Goal: Task Accomplishment & Management: Manage account settings

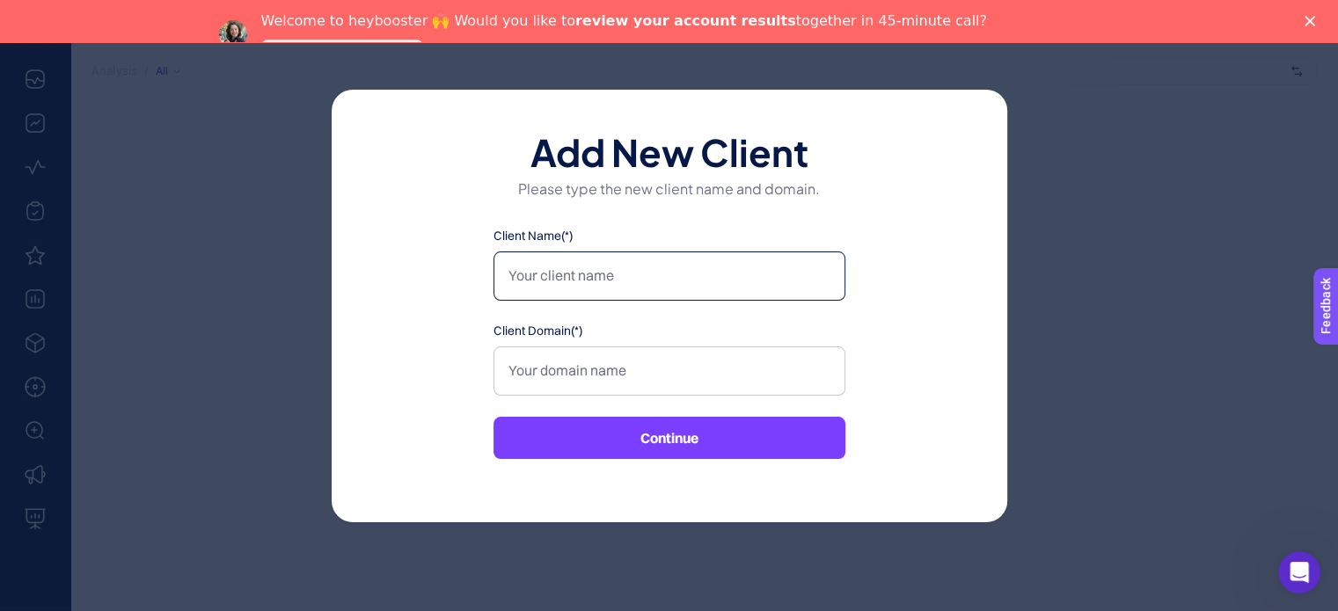
click at [714, 281] on input "Client Name(*)" at bounding box center [670, 276] width 352 height 49
click at [633, 267] on input "Client Name(*)" at bounding box center [670, 276] width 352 height 49
type input "[DOMAIN_NAME]"
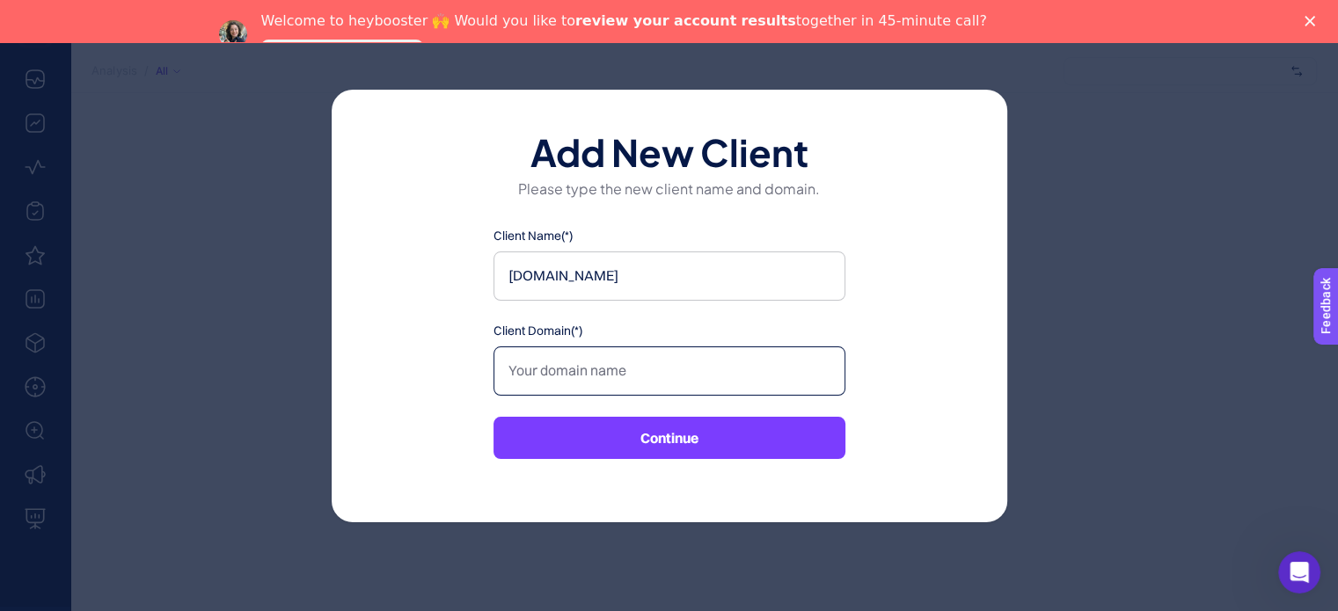
click at [616, 367] on input "Client Domain(*)" at bounding box center [670, 371] width 352 height 49
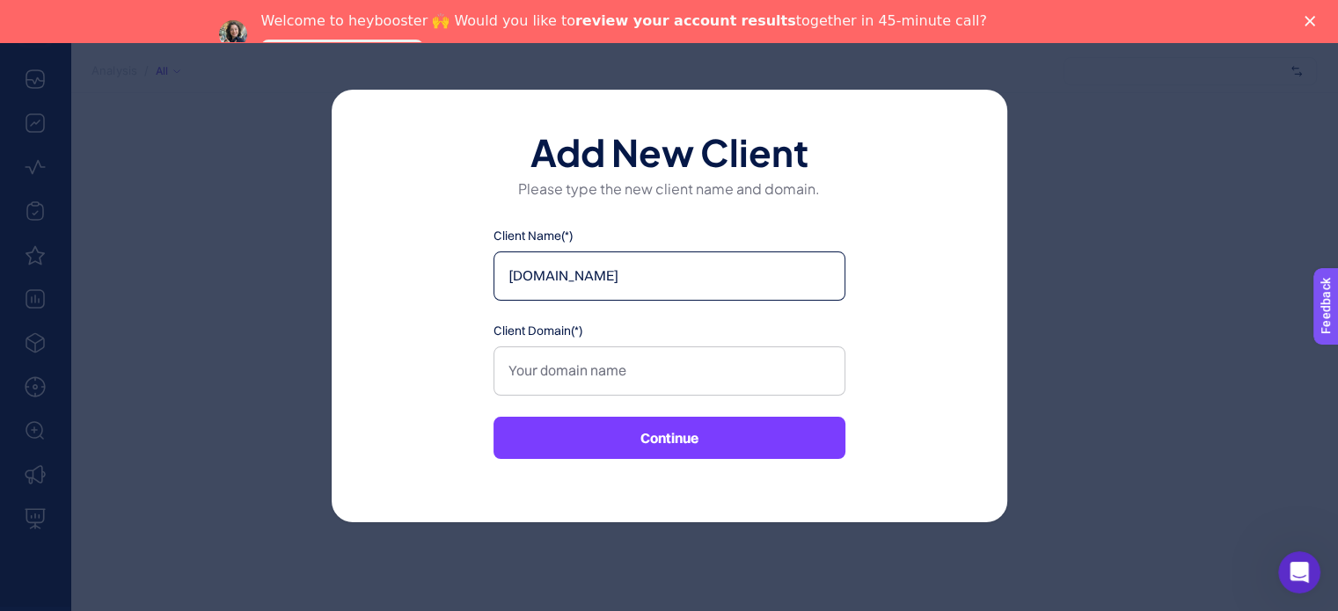
drag, startPoint x: 636, startPoint y: 281, endPoint x: 482, endPoint y: 266, distance: 154.7
click at [482, 266] on div "Add New Client Please type the new client name and domain. Client Name(*) [DOMA…" at bounding box center [670, 306] width 676 height 433
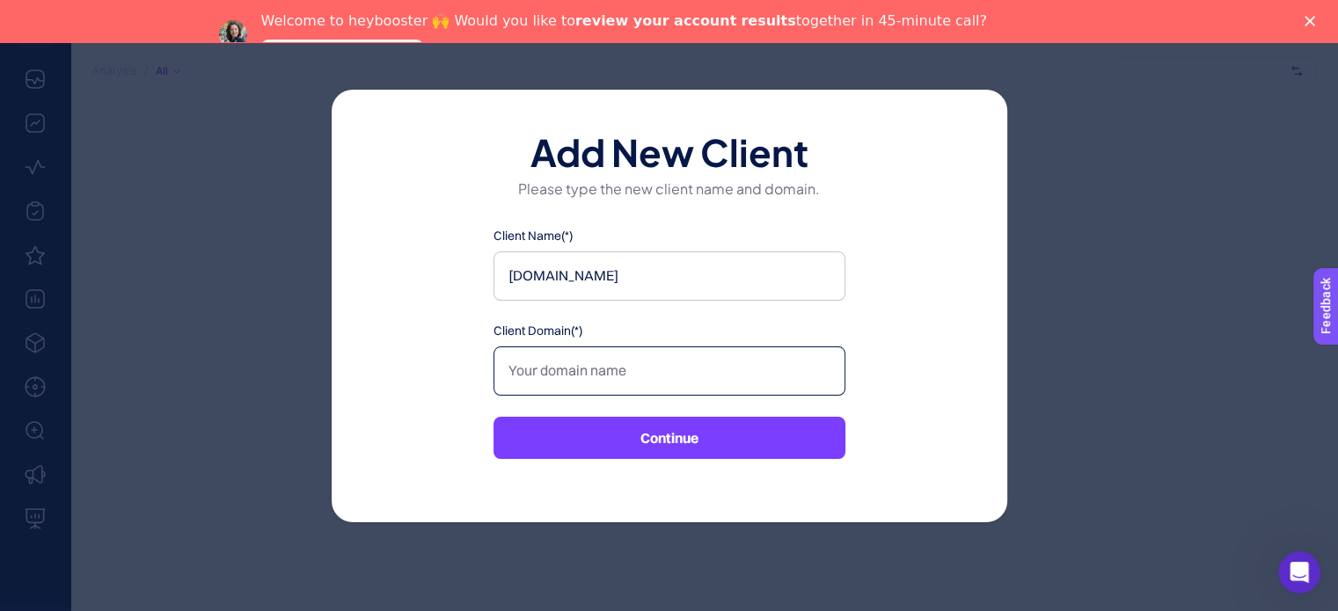
click at [543, 375] on input "Client Domain(*)" at bounding box center [670, 371] width 352 height 49
paste input "[DOMAIN_NAME]"
type input "[DOMAIN_NAME]"
click at [763, 440] on button "Continue" at bounding box center [670, 438] width 352 height 42
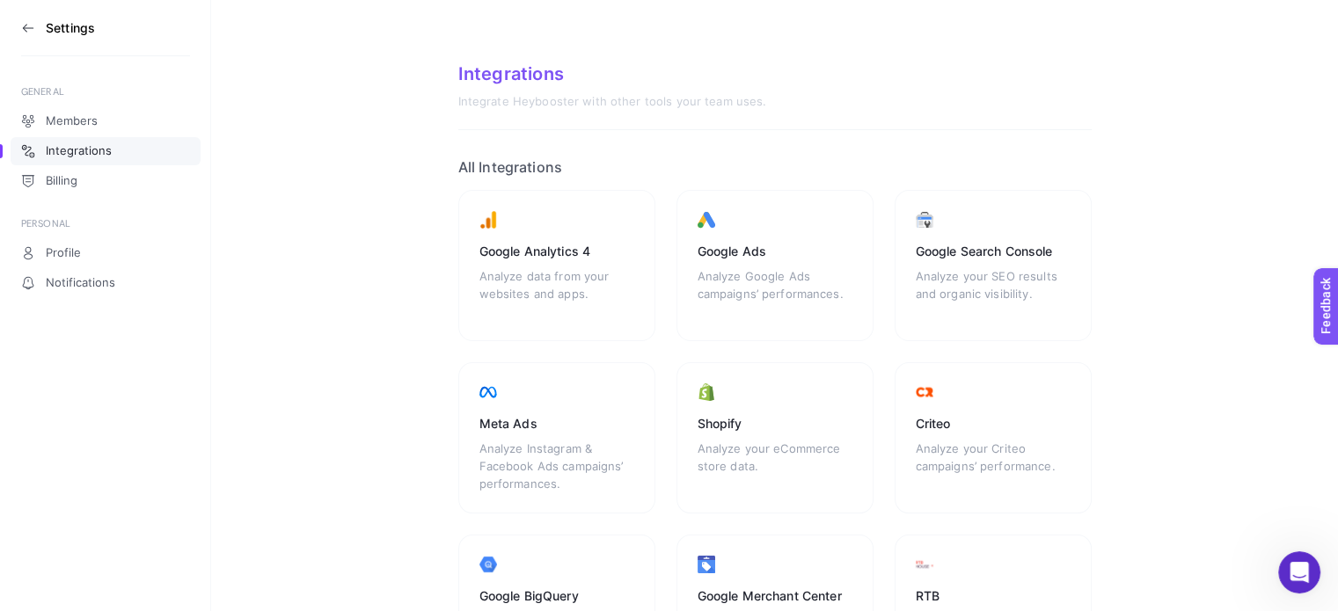
click at [26, 26] on icon at bounding box center [28, 28] width 14 height 14
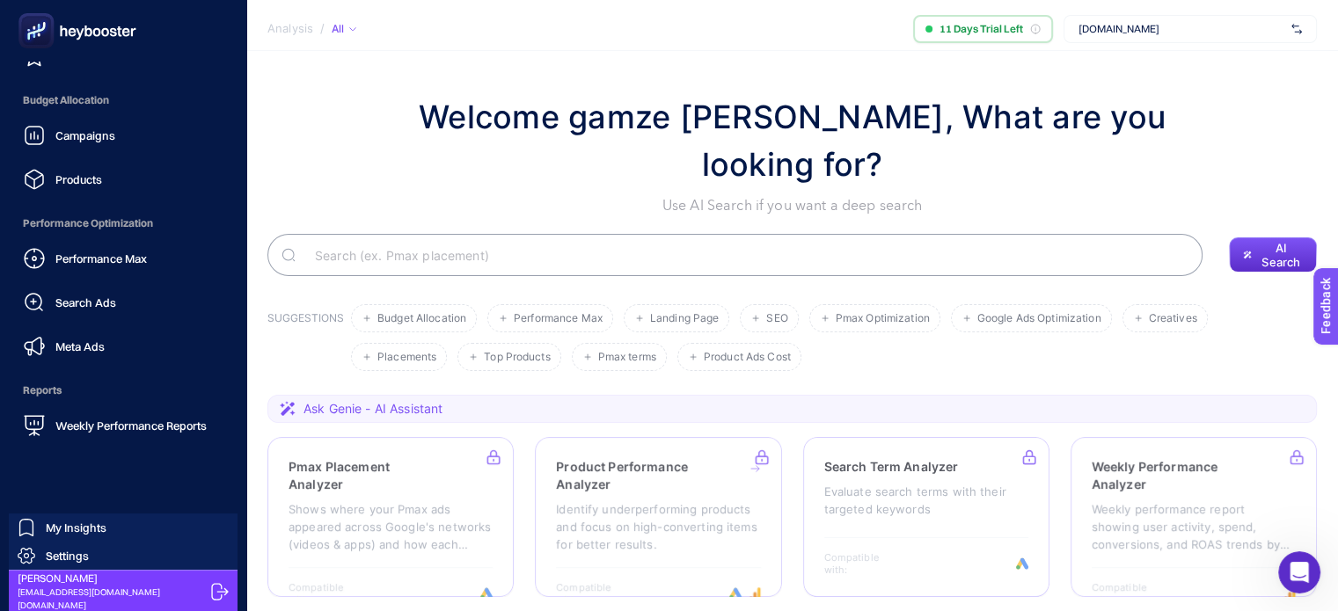
scroll to position [93, 0]
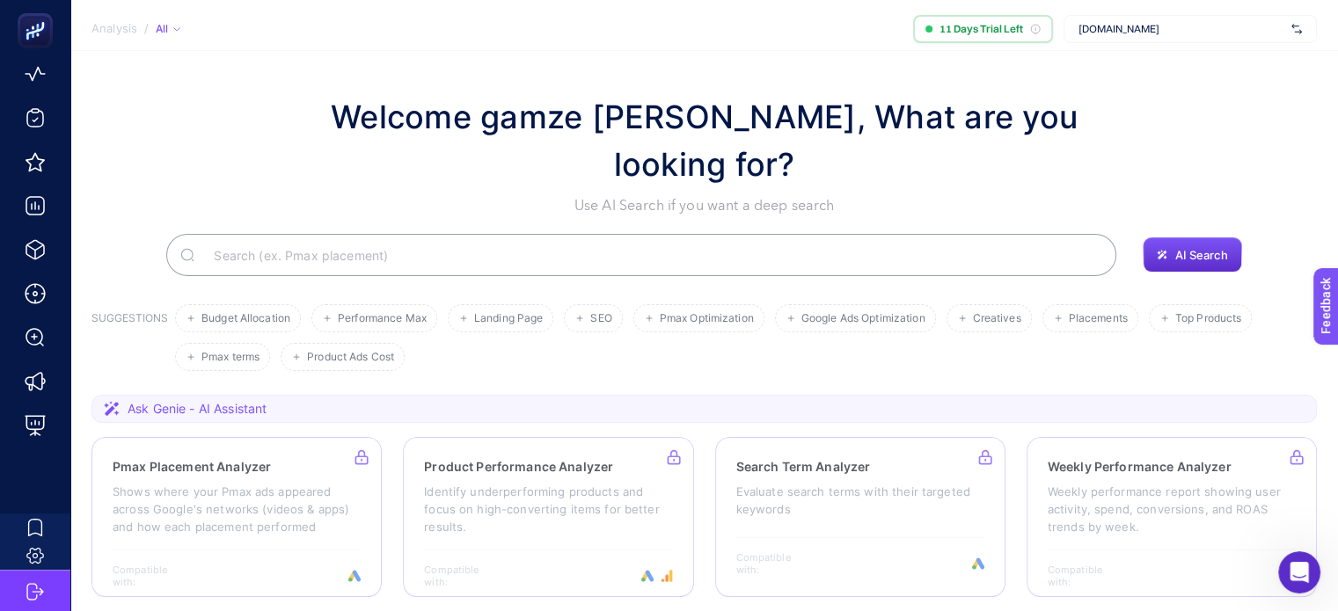
click at [1210, 24] on span "[DOMAIN_NAME]" at bounding box center [1182, 29] width 206 height 14
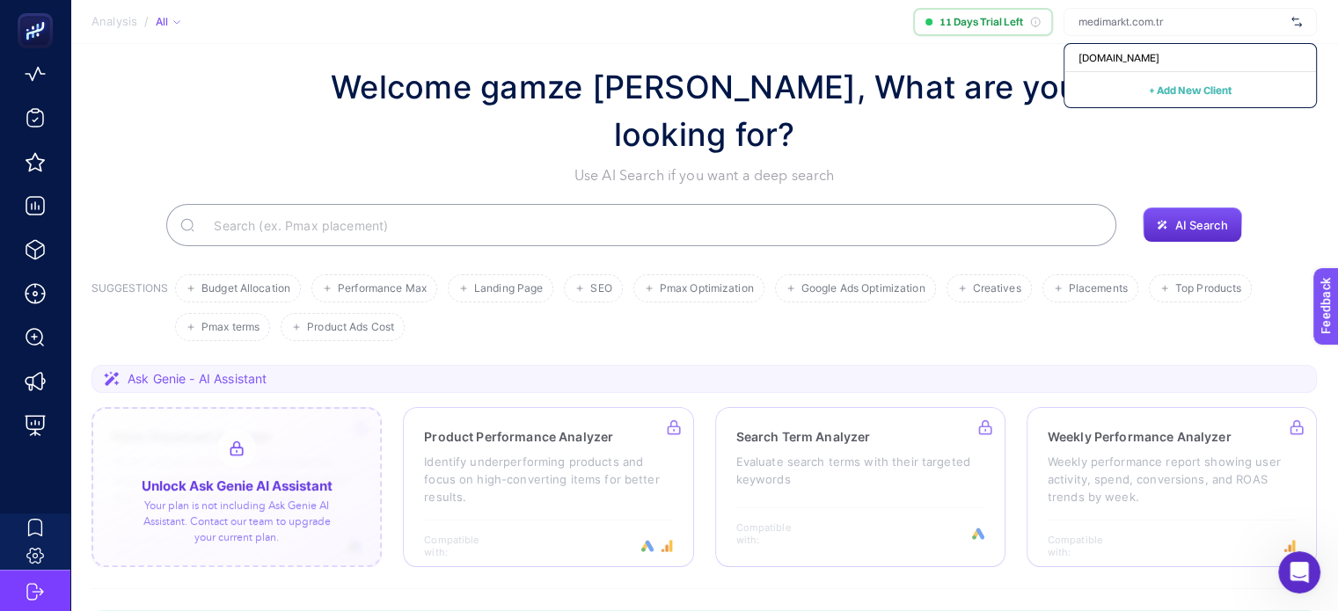
scroll to position [0, 0]
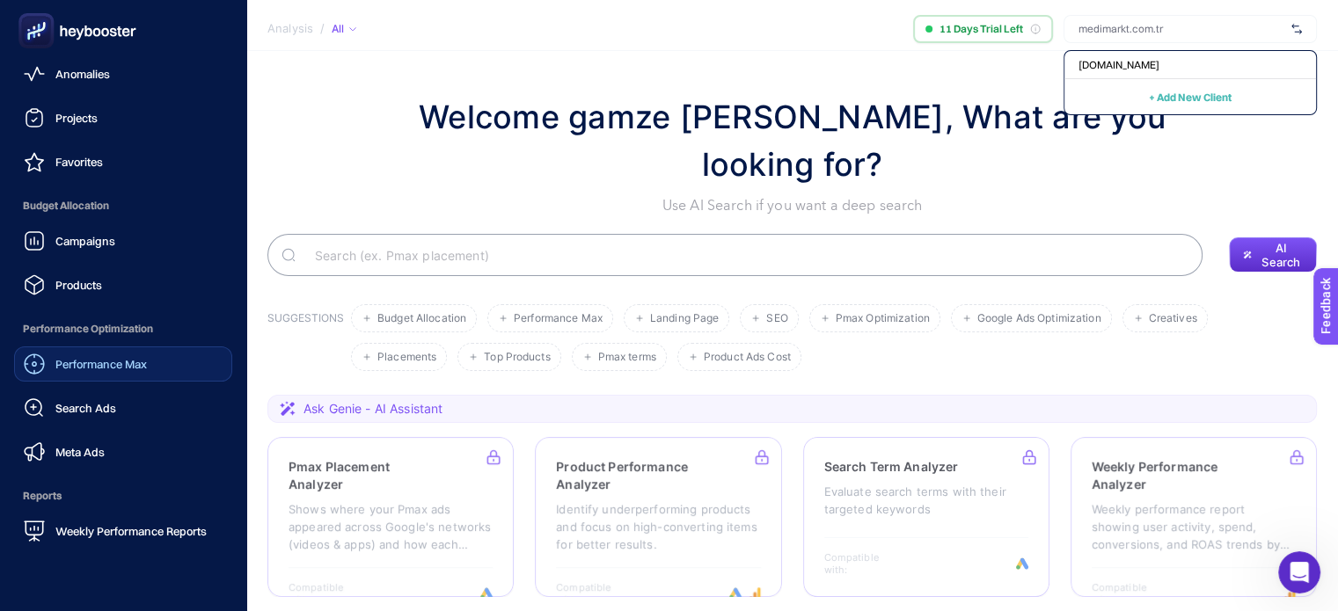
click at [100, 369] on span "Performance Max" at bounding box center [100, 364] width 91 height 14
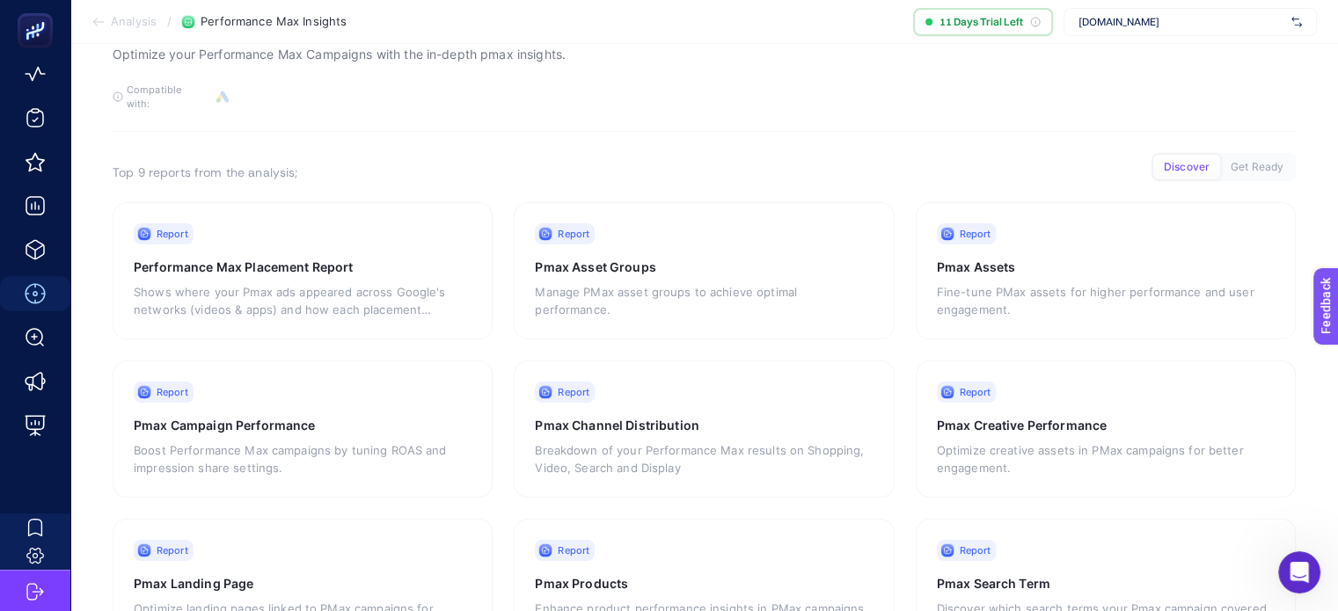
scroll to position [162, 0]
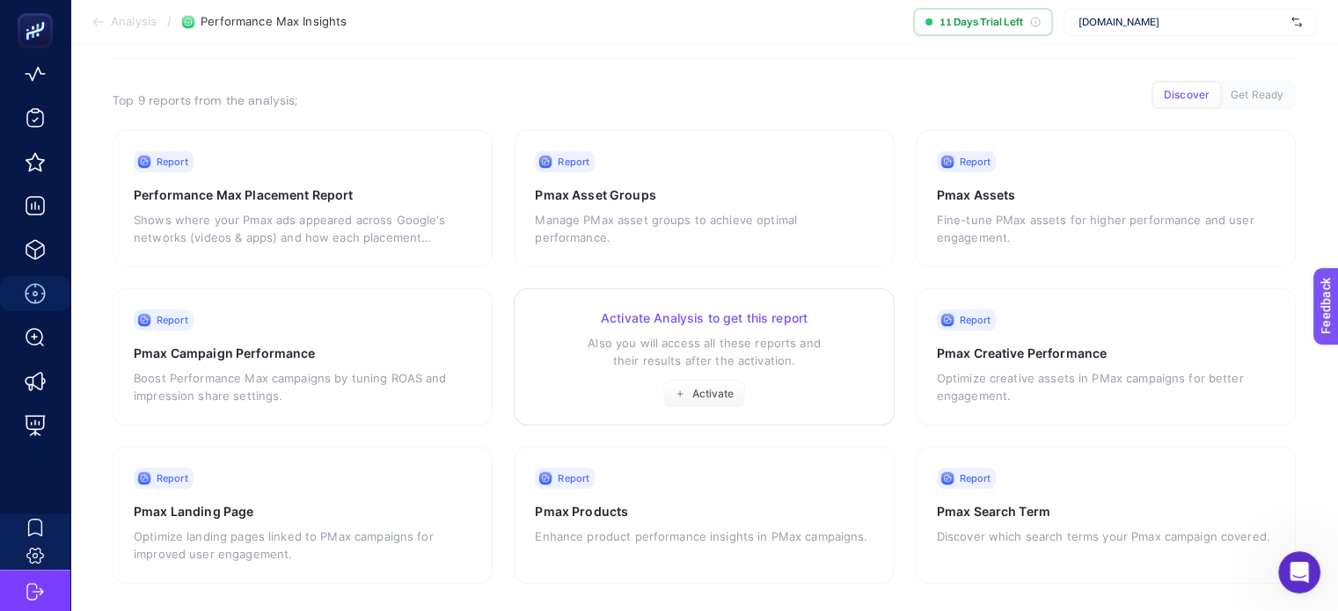
click at [592, 334] on p "Also you will access all these reports and their results after the activation." at bounding box center [704, 351] width 338 height 35
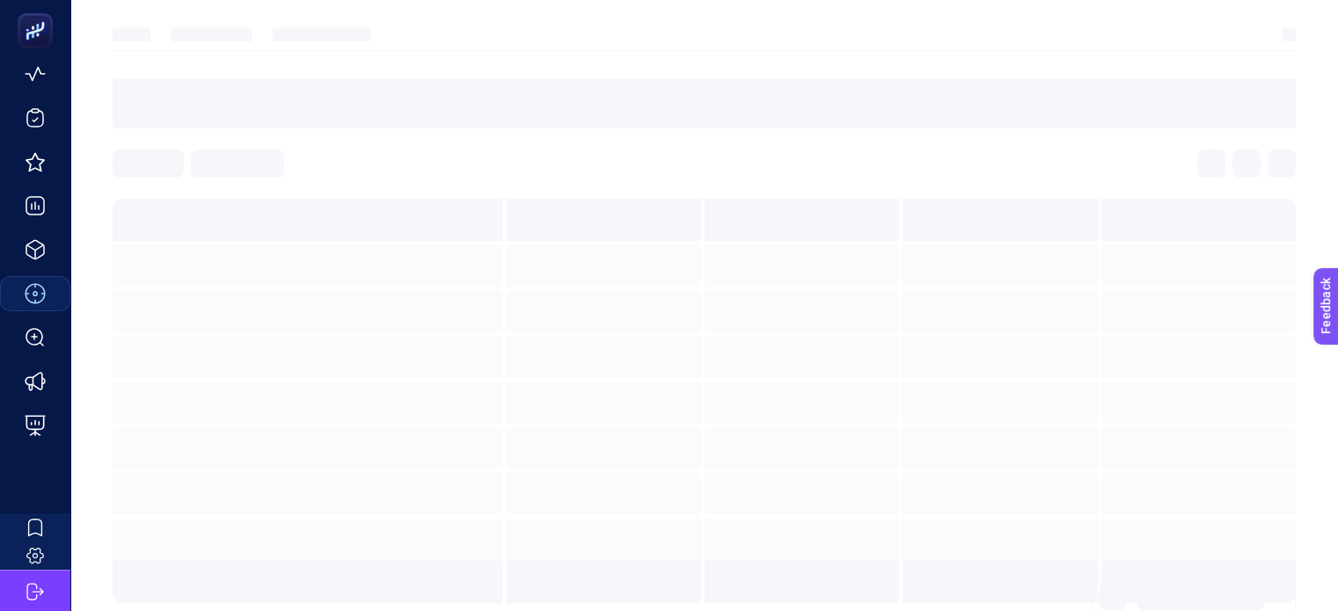
scroll to position [7, 0]
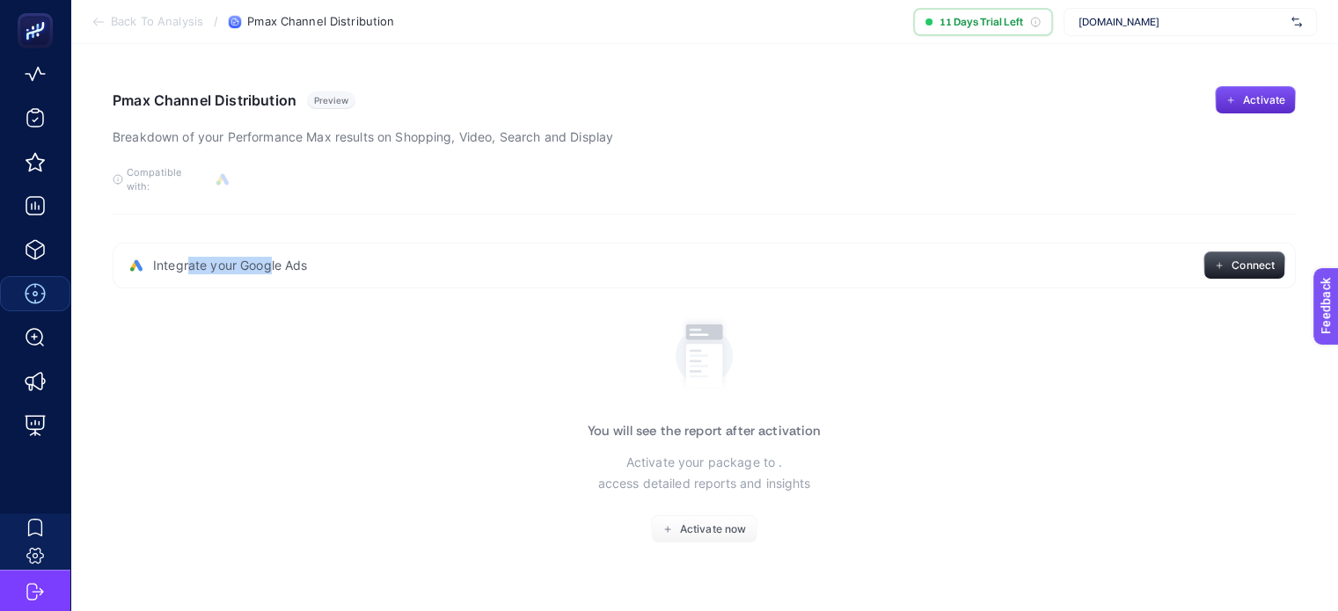
drag, startPoint x: 181, startPoint y: 248, endPoint x: 308, endPoint y: 251, distance: 126.7
click at [306, 257] on span "Integrate your Google Ads" at bounding box center [230, 266] width 155 height 18
click at [325, 248] on div "Integrate your Google Ads Connect" at bounding box center [704, 266] width 1183 height 46
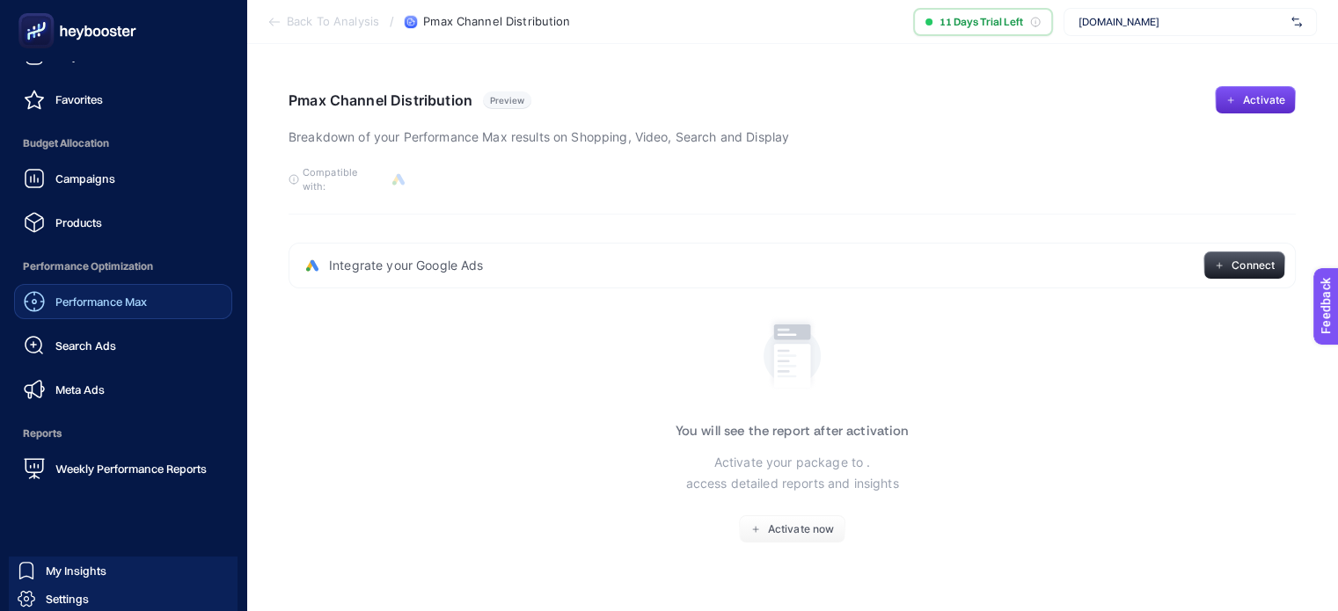
scroll to position [199, 0]
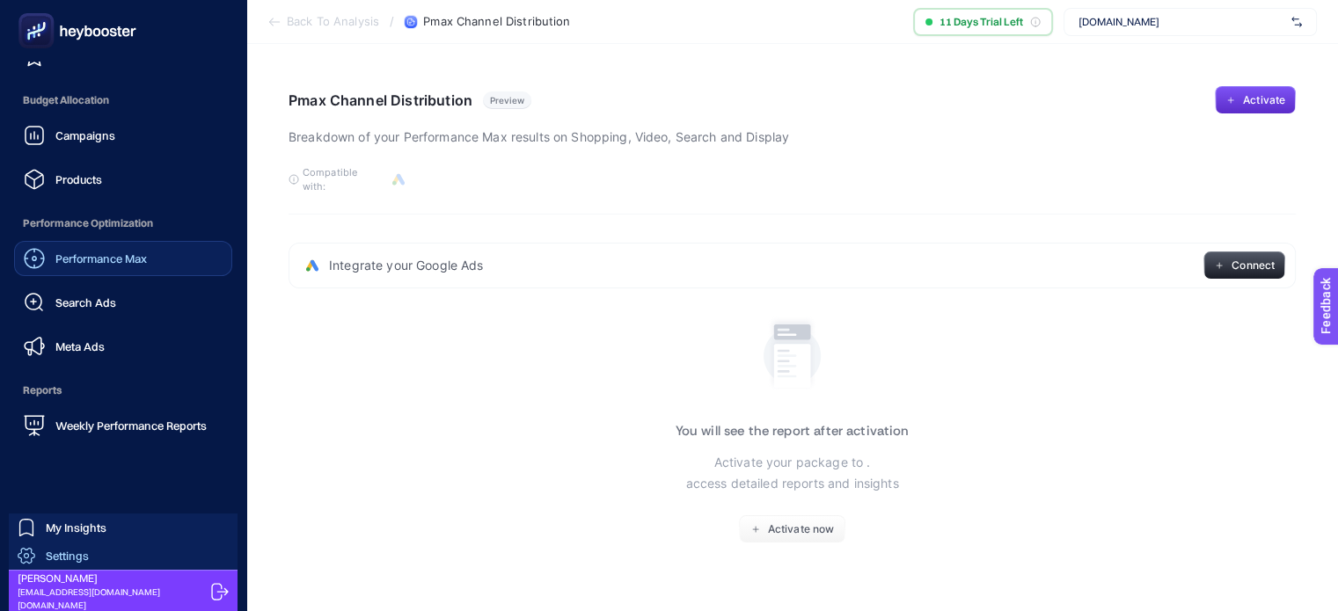
click at [33, 552] on icon at bounding box center [27, 556] width 18 height 18
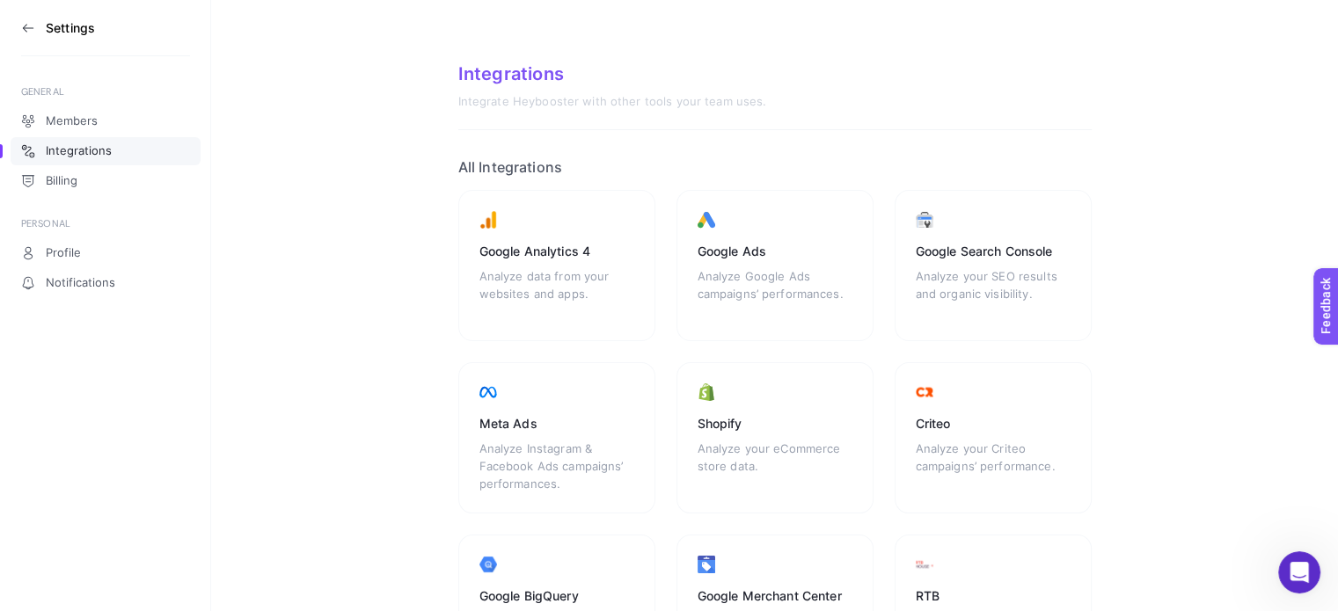
click at [25, 34] on icon at bounding box center [28, 28] width 14 height 14
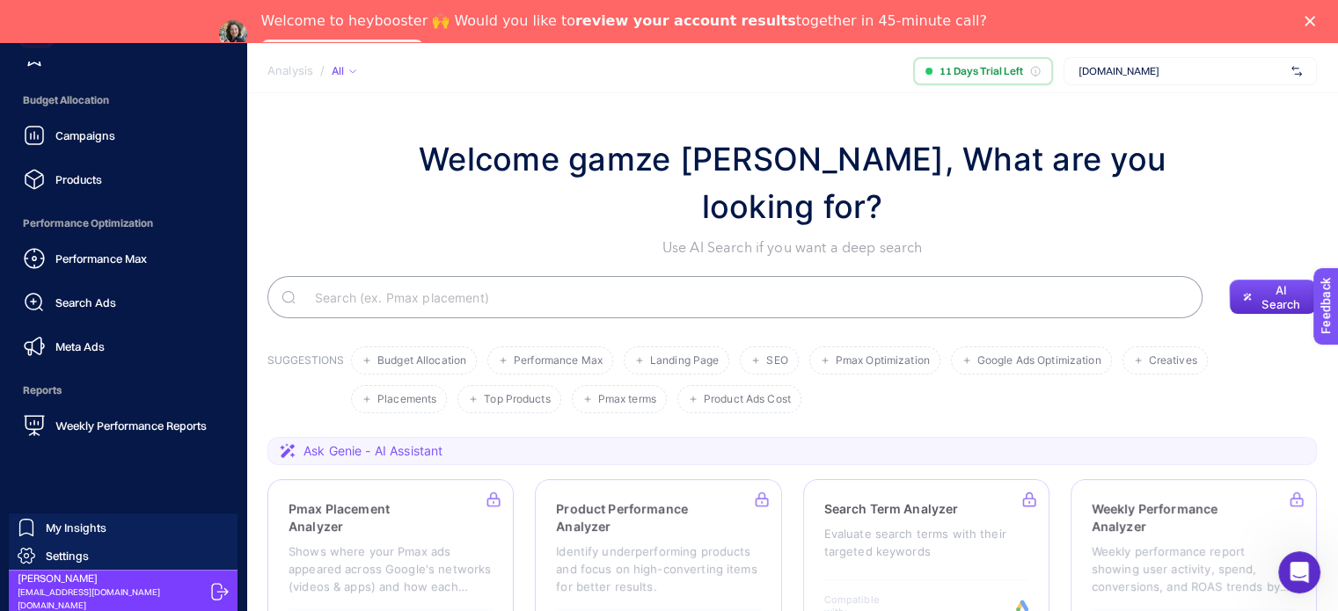
click at [95, 585] on span "[PERSON_NAME]" at bounding box center [111, 579] width 187 height 14
click at [42, 586] on span "[PERSON_NAME]" at bounding box center [111, 579] width 187 height 14
click at [93, 596] on span "[EMAIL_ADDRESS][DOMAIN_NAME][DOMAIN_NAME]" at bounding box center [111, 599] width 187 height 26
click at [185, 594] on span "[EMAIL_ADDRESS][DOMAIN_NAME][DOMAIN_NAME]" at bounding box center [111, 599] width 187 height 26
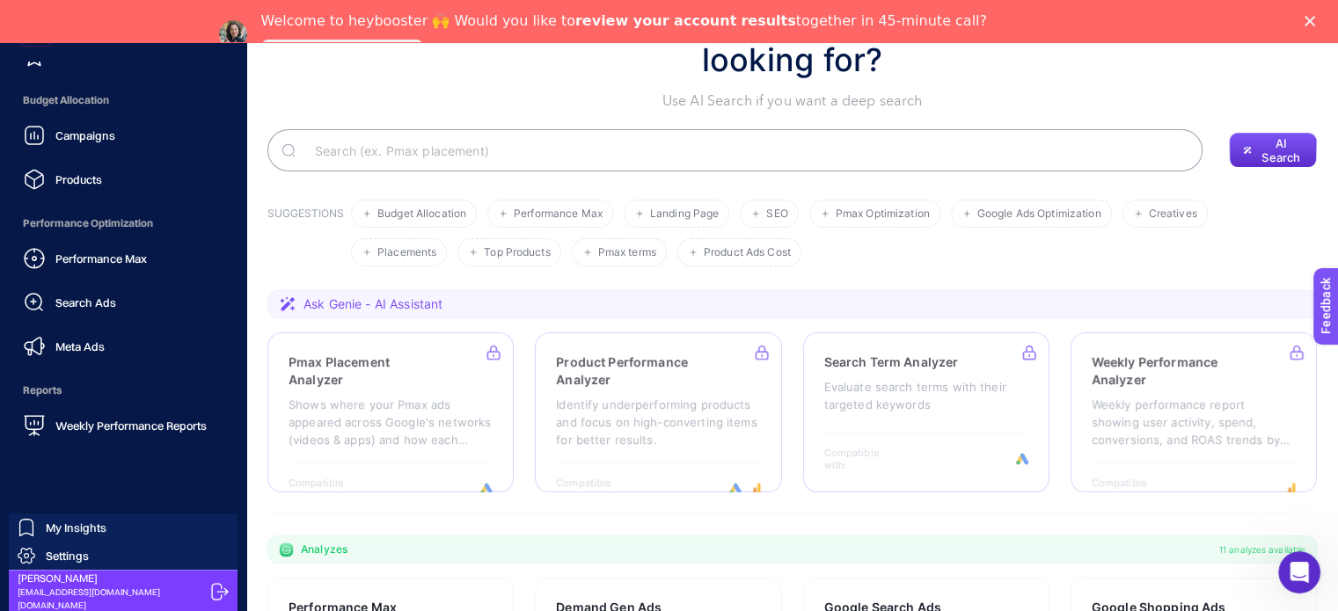
scroll to position [176, 0]
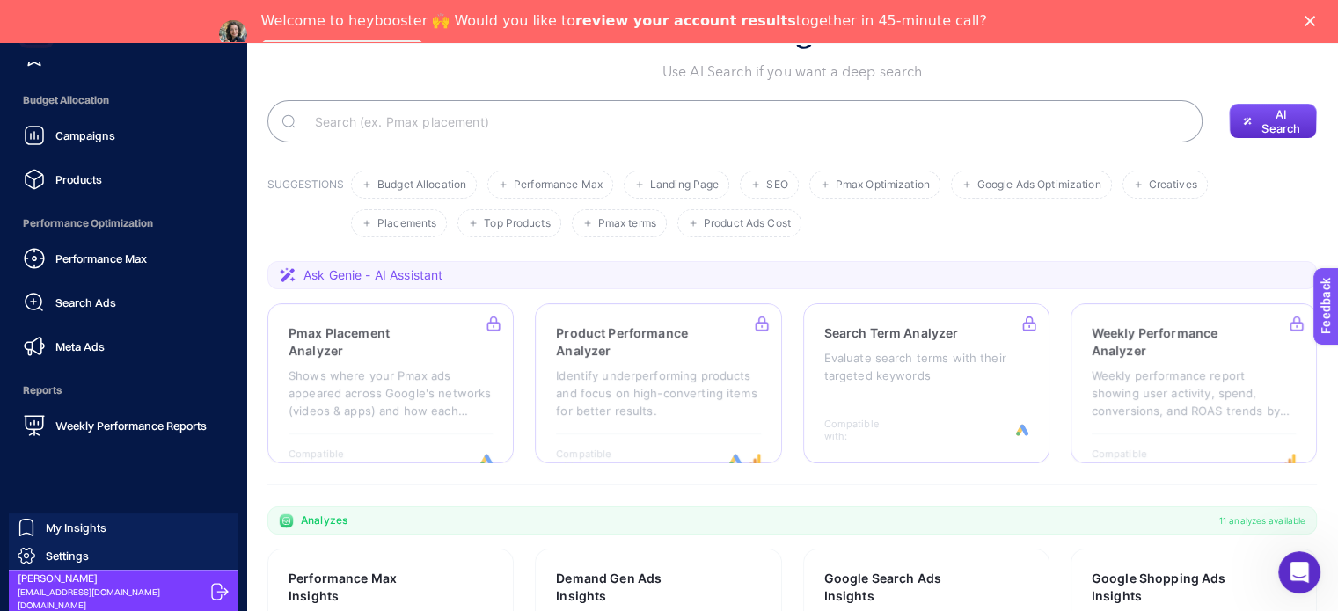
click at [67, 580] on span "[PERSON_NAME]" at bounding box center [111, 579] width 187 height 14
drag, startPoint x: 18, startPoint y: 587, endPoint x: 65, endPoint y: 596, distance: 47.4
click at [65, 596] on div "gamze nur demirci [EMAIL_ADDRESS][DOMAIN_NAME][DOMAIN_NAME]" at bounding box center [111, 592] width 187 height 40
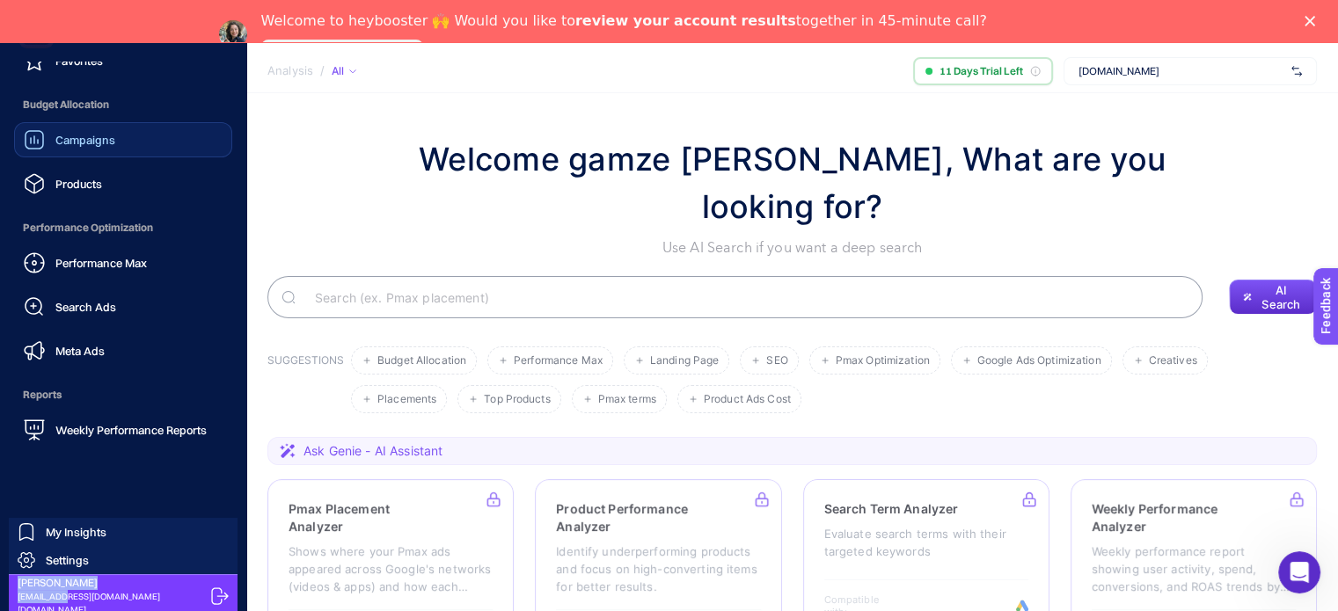
scroll to position [199, 0]
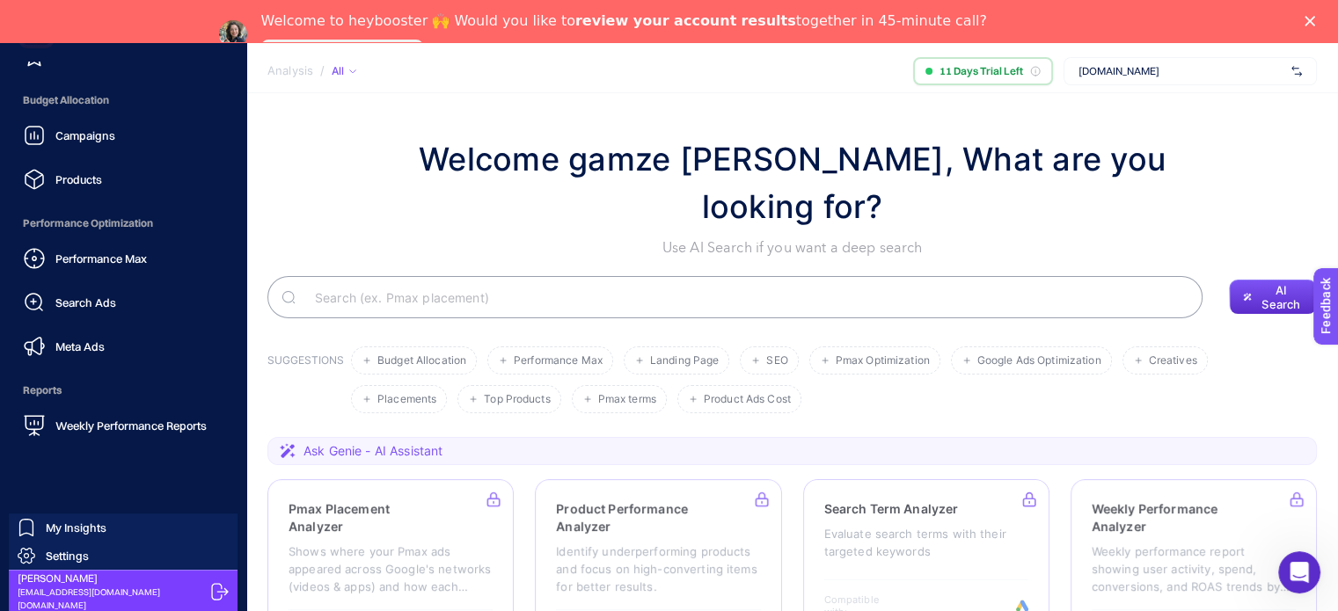
click at [77, 591] on span "[EMAIL_ADDRESS][DOMAIN_NAME][DOMAIN_NAME]" at bounding box center [111, 599] width 187 height 26
click at [81, 549] on span "Settings" at bounding box center [67, 556] width 43 height 14
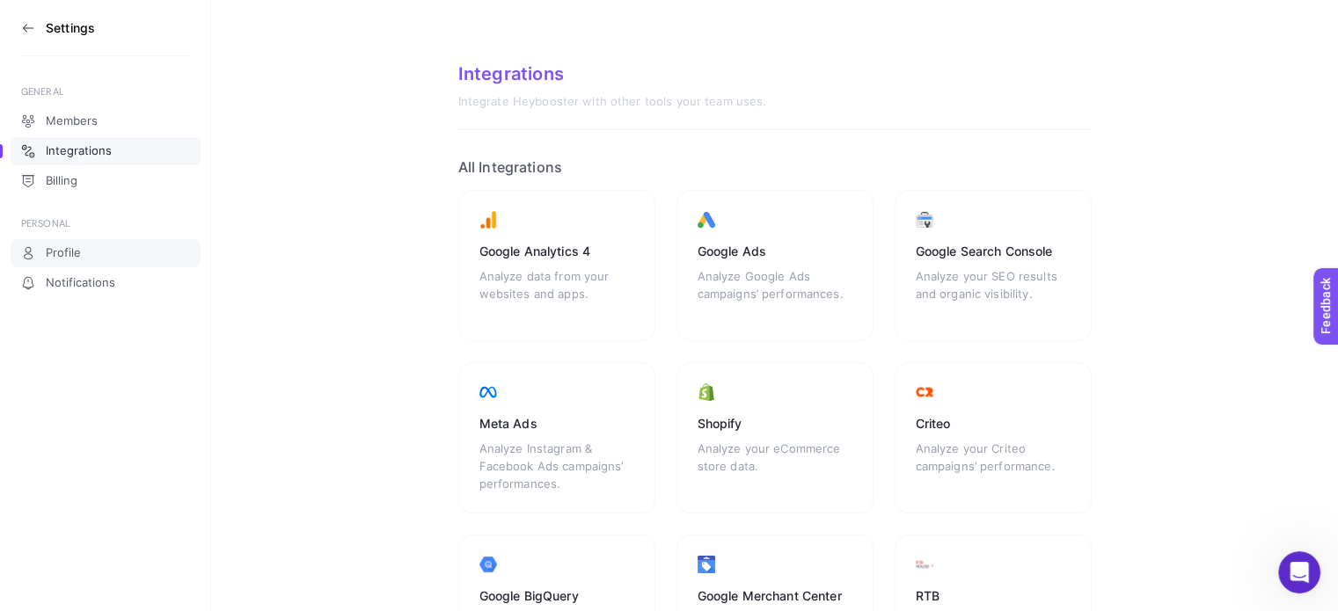
click at [83, 252] on link "Profile" at bounding box center [106, 253] width 190 height 28
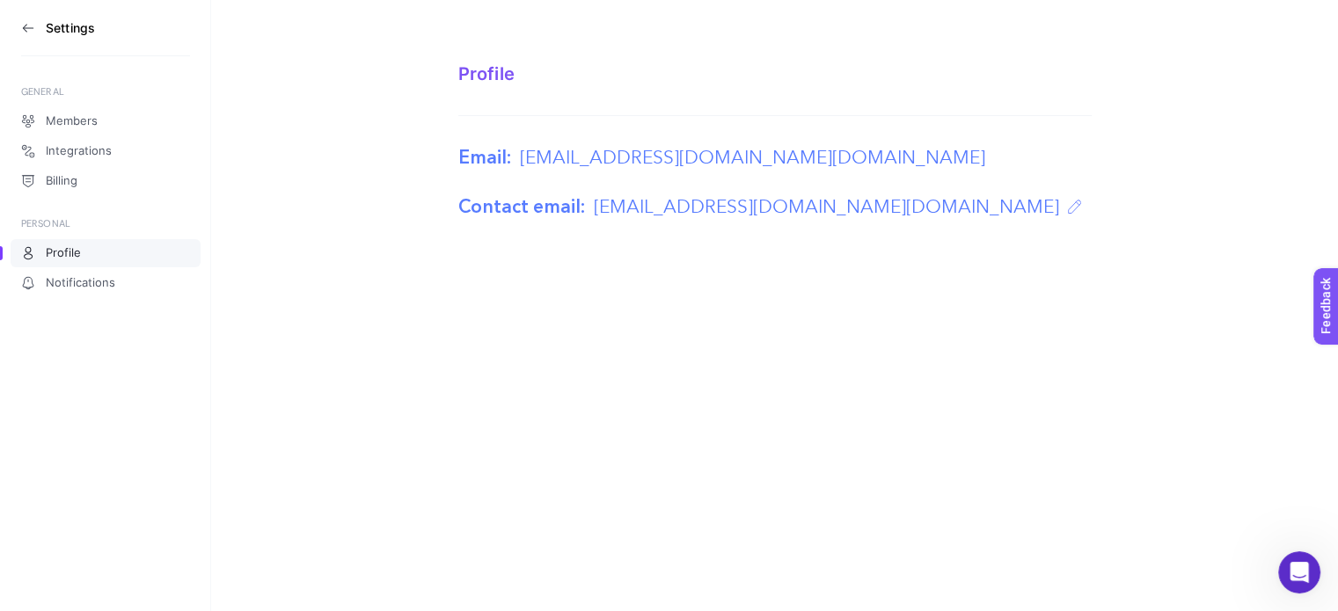
click at [26, 27] on icon at bounding box center [28, 28] width 14 height 14
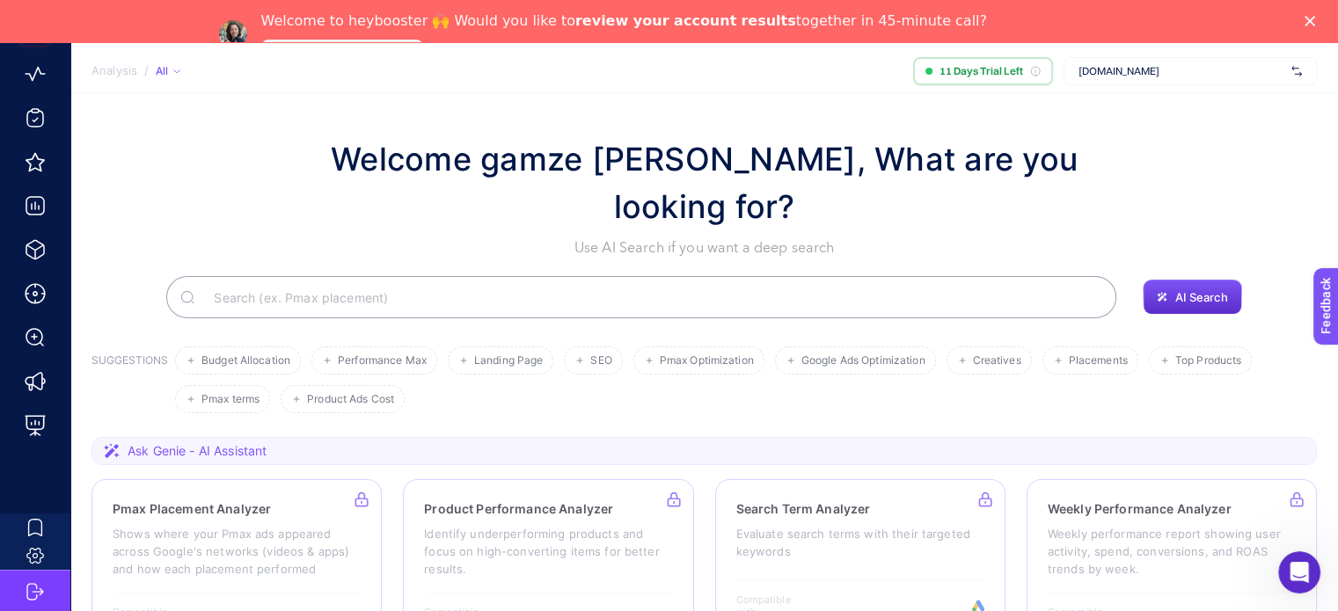
click at [1151, 67] on span "[DOMAIN_NAME]" at bounding box center [1182, 71] width 206 height 14
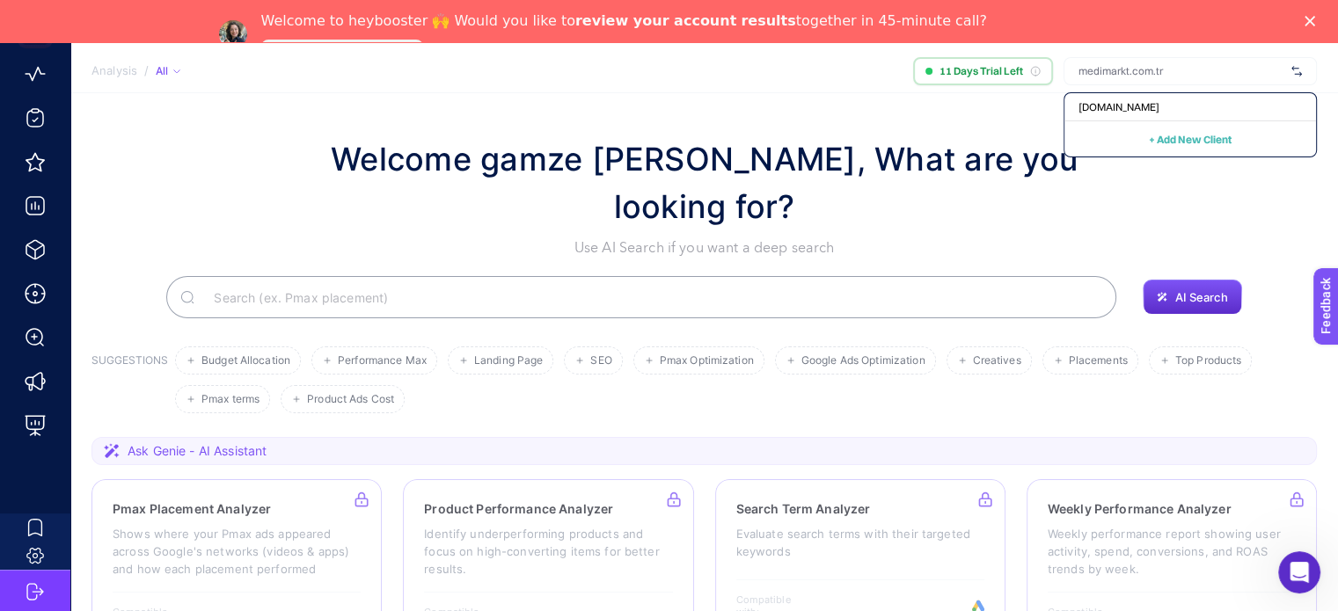
click at [1196, 136] on span "+ Add New Client" at bounding box center [1190, 139] width 83 height 13
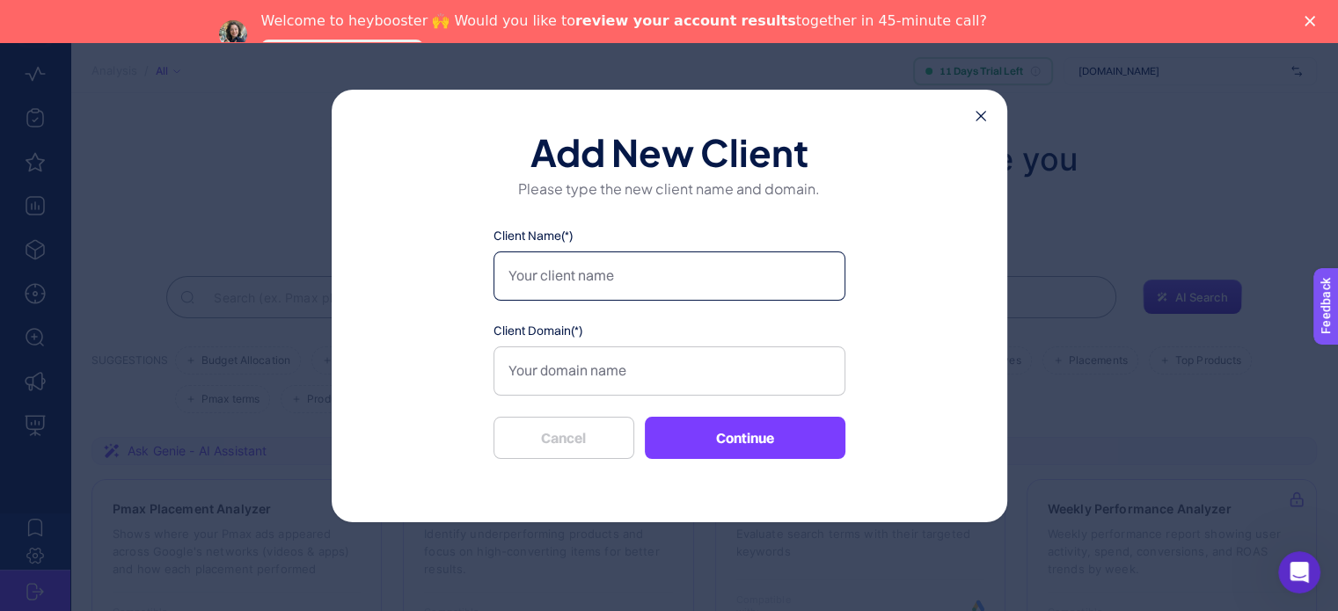
click at [638, 271] on input "Client Name(*)" at bounding box center [670, 276] width 352 height 49
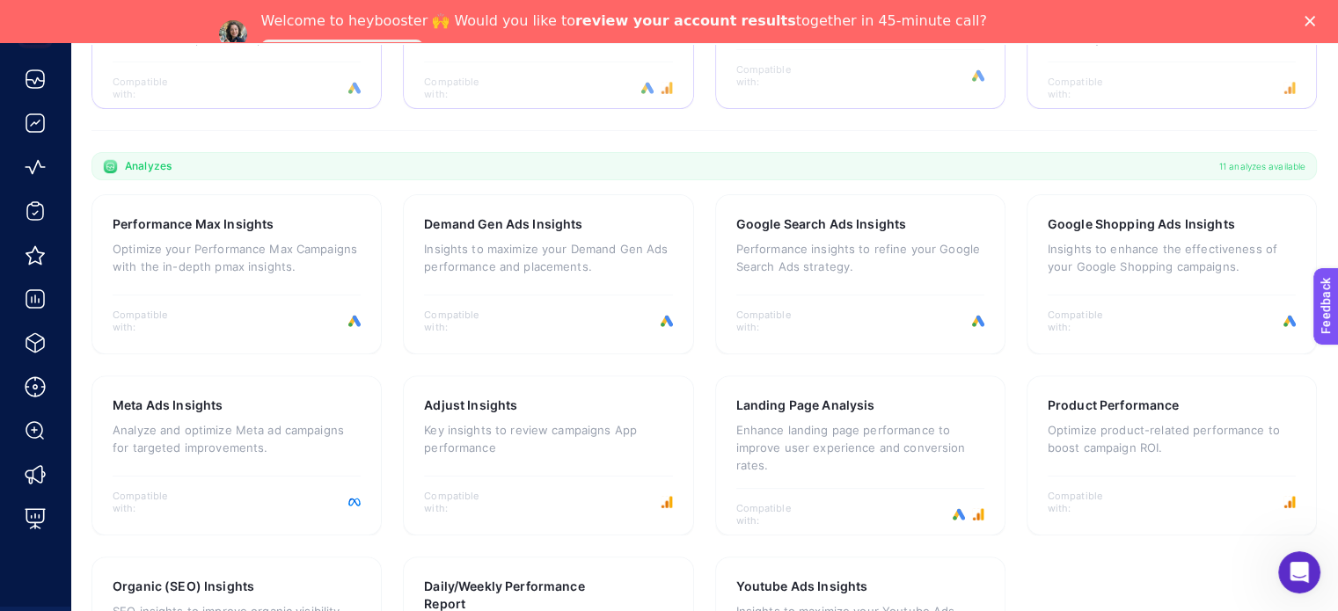
scroll to position [162, 0]
